Goal: Transaction & Acquisition: Purchase product/service

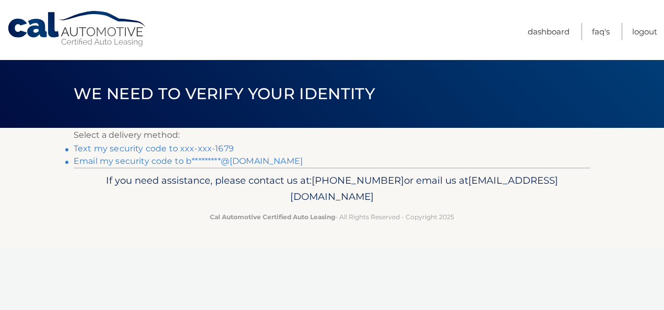
click at [156, 147] on link "Text my security code to xxx-xxx-1679" at bounding box center [154, 149] width 160 height 10
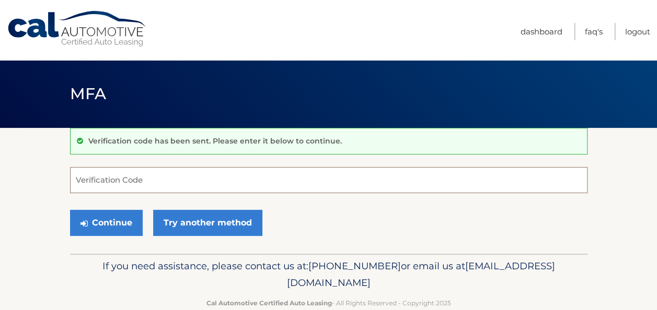
click at [106, 184] on input "Verification Code" at bounding box center [328, 180] width 517 height 26
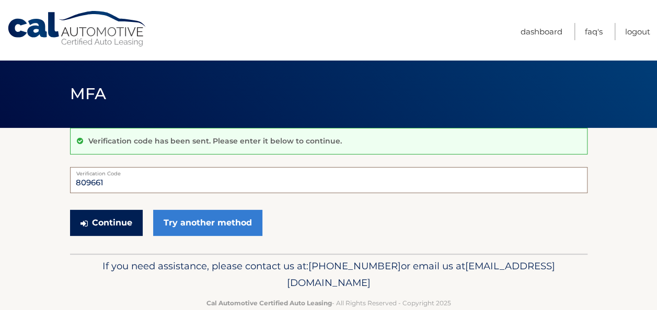
type input "809661"
click at [104, 221] on button "Continue" at bounding box center [106, 223] width 73 height 26
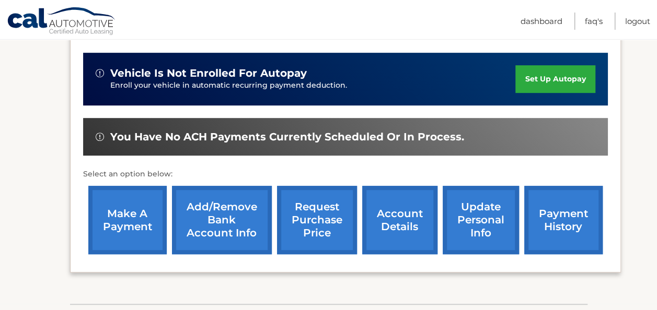
scroll to position [283, 0]
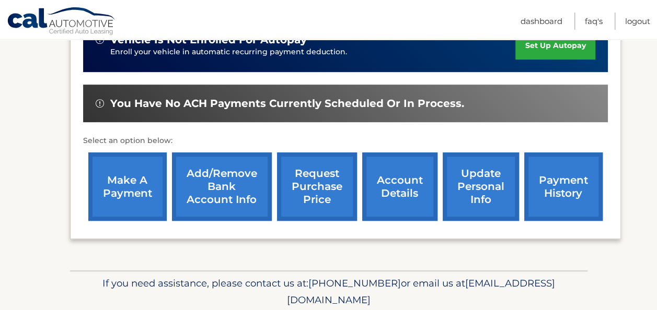
click at [126, 179] on link "make a payment" at bounding box center [127, 187] width 78 height 68
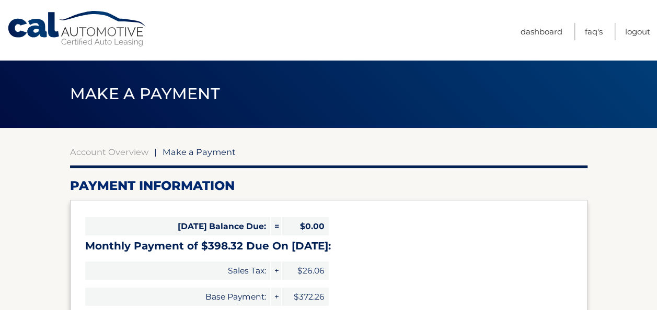
click at [478, 267] on div "[DATE] Balance Due: = $0.00 Monthly Payment of $398.32 Due On [DATE]: Sales Tax…" at bounding box center [328, 270] width 517 height 141
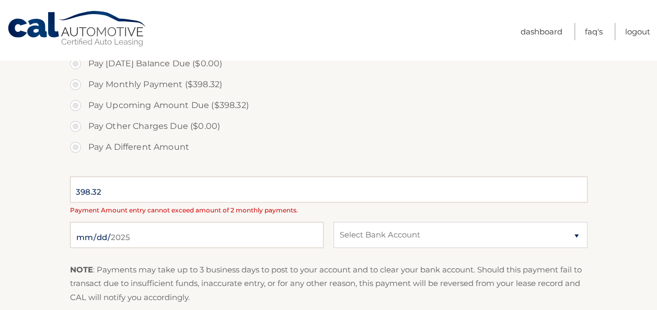
scroll to position [310, 0]
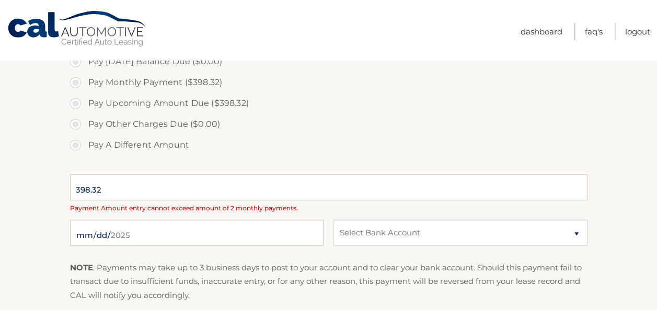
select select "M2M3OTU0MTgtYzdmNC00ZmFiLWE2ZmMtM2M5YjgzNjU3YTE3"
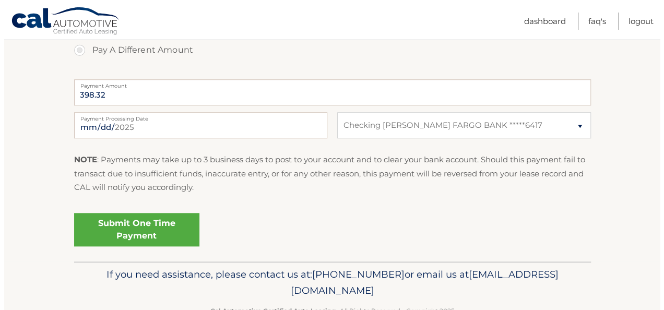
scroll to position [406, 0]
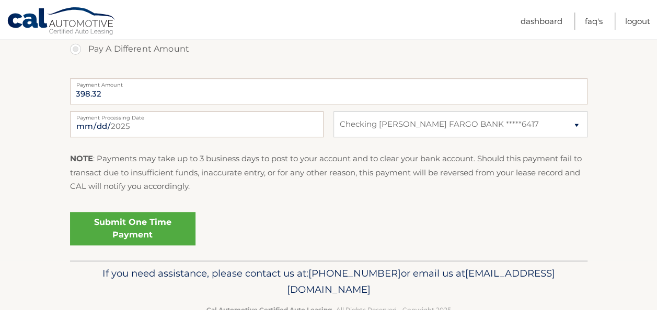
click at [157, 238] on link "Submit One Time Payment" at bounding box center [132, 228] width 125 height 33
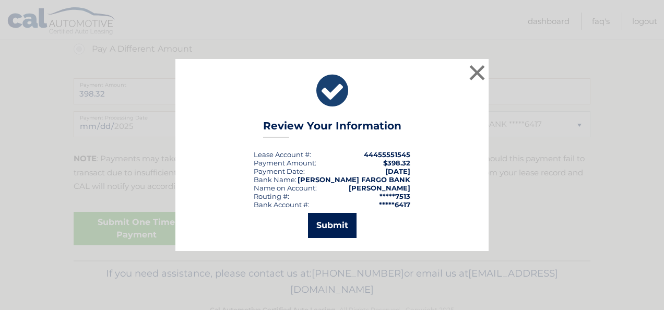
click at [339, 227] on button "Submit" at bounding box center [332, 225] width 49 height 25
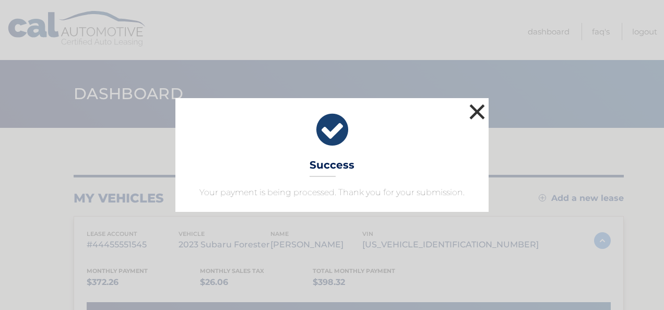
click at [477, 112] on button "×" at bounding box center [477, 111] width 21 height 21
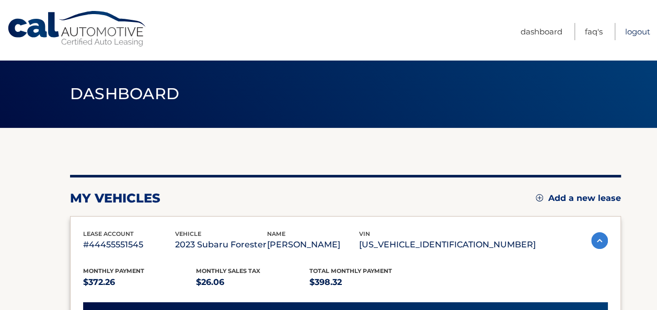
click at [639, 34] on link "Logout" at bounding box center [637, 31] width 25 height 17
